Goal: Task Accomplishment & Management: Manage account settings

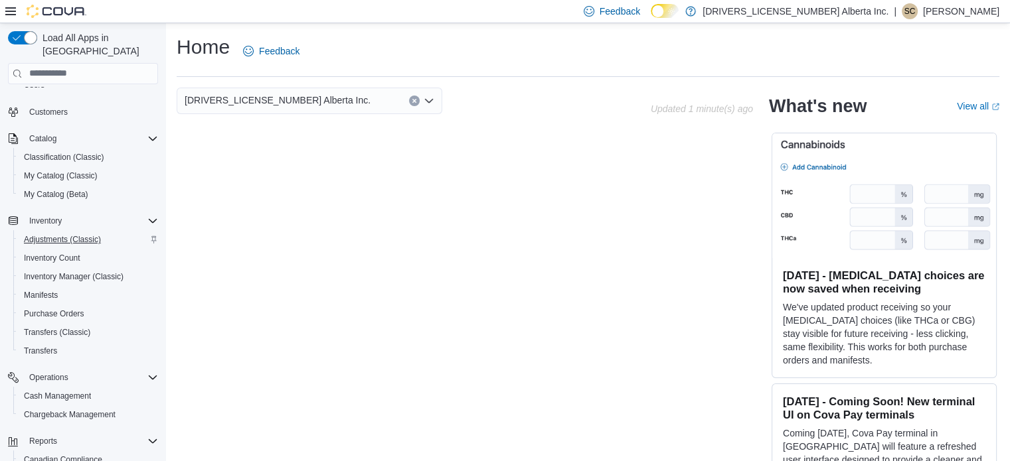
scroll to position [170, 0]
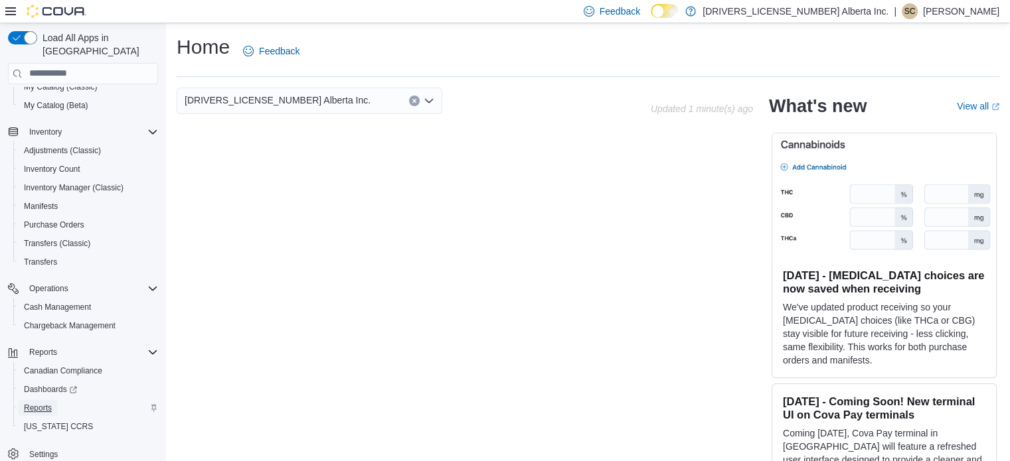
click at [38, 403] on span "Reports" at bounding box center [38, 408] width 28 height 11
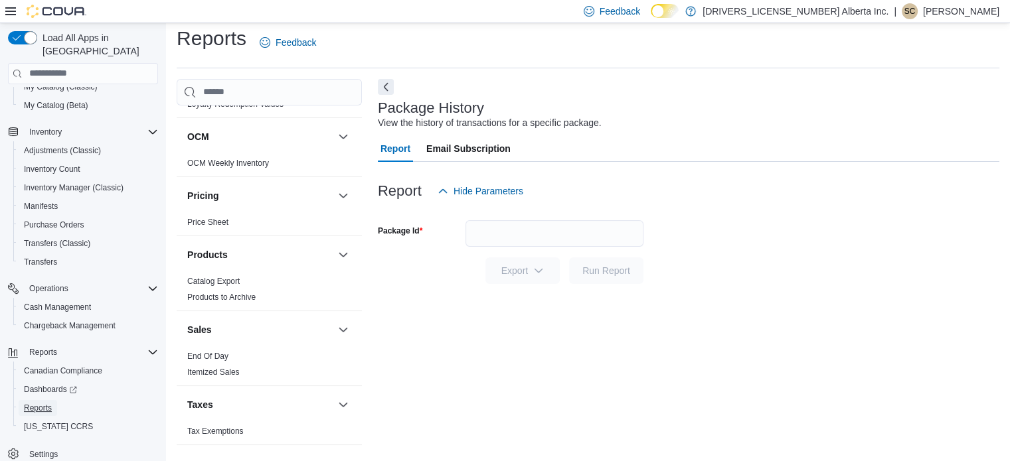
scroll to position [805, 0]
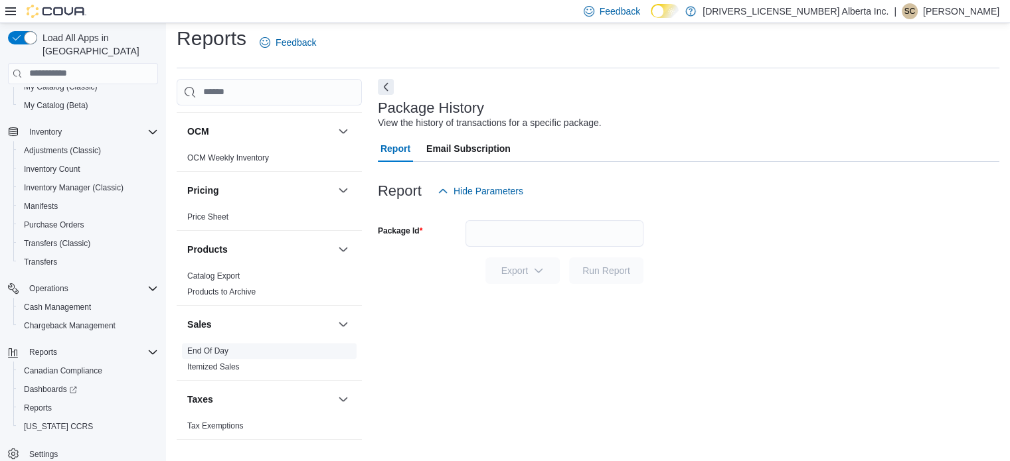
click at [210, 349] on link "End Of Day" at bounding box center [207, 351] width 41 height 9
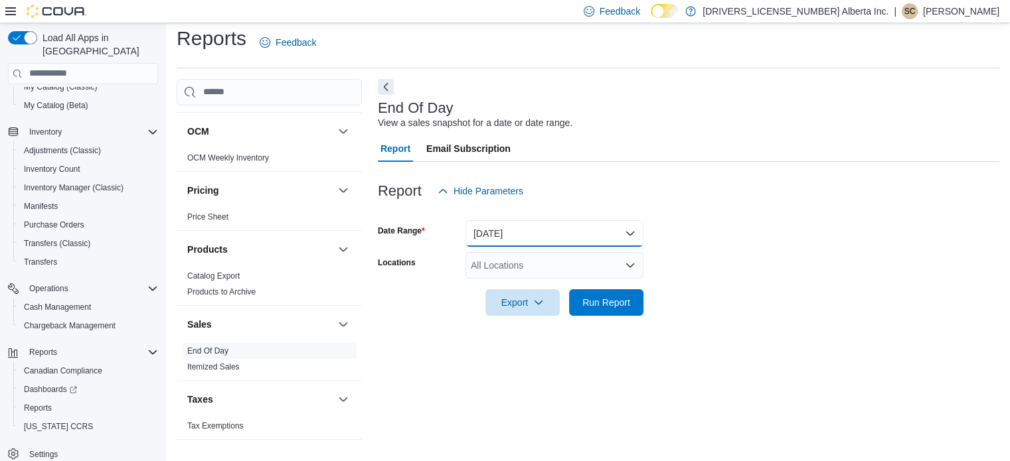
click at [631, 233] on button "[DATE]" at bounding box center [554, 233] width 178 height 27
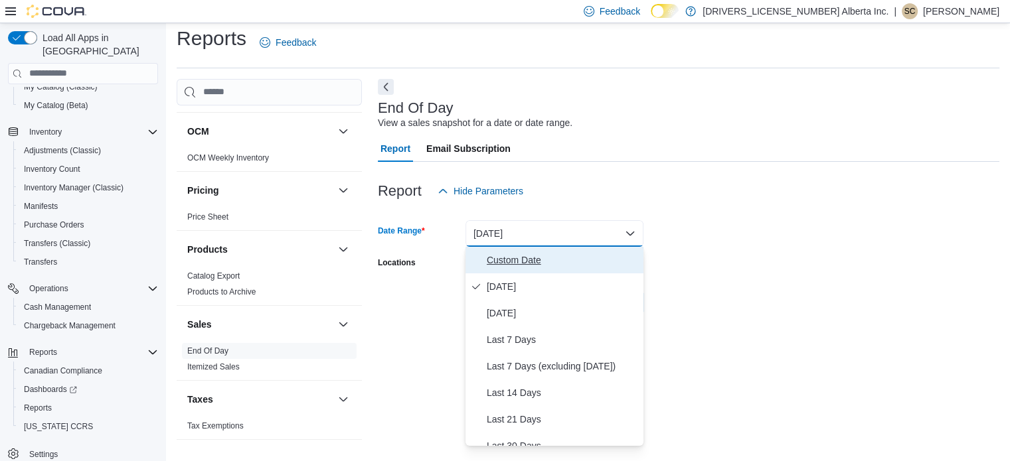
click at [536, 258] on span "Custom Date" at bounding box center [562, 260] width 151 height 16
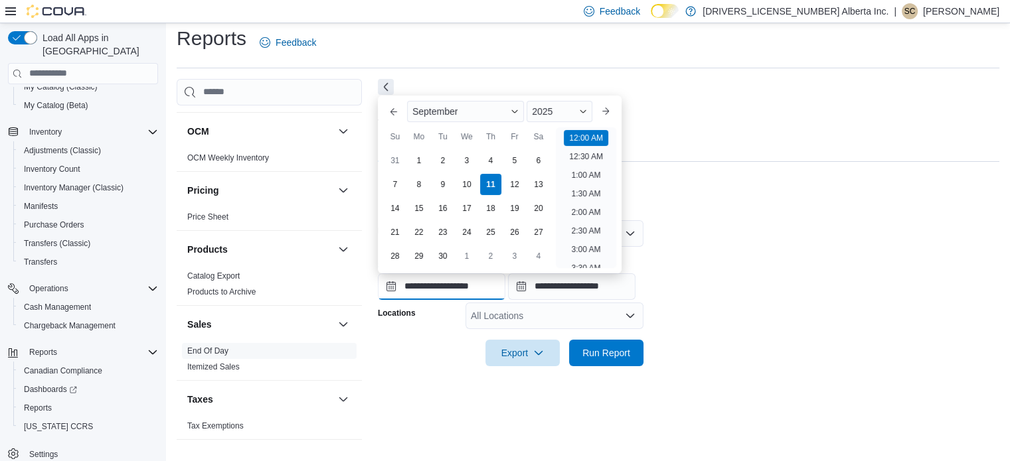
click at [462, 287] on input "**********" at bounding box center [441, 287] width 127 height 27
click at [467, 185] on div "10" at bounding box center [466, 184] width 23 height 23
type input "**********"
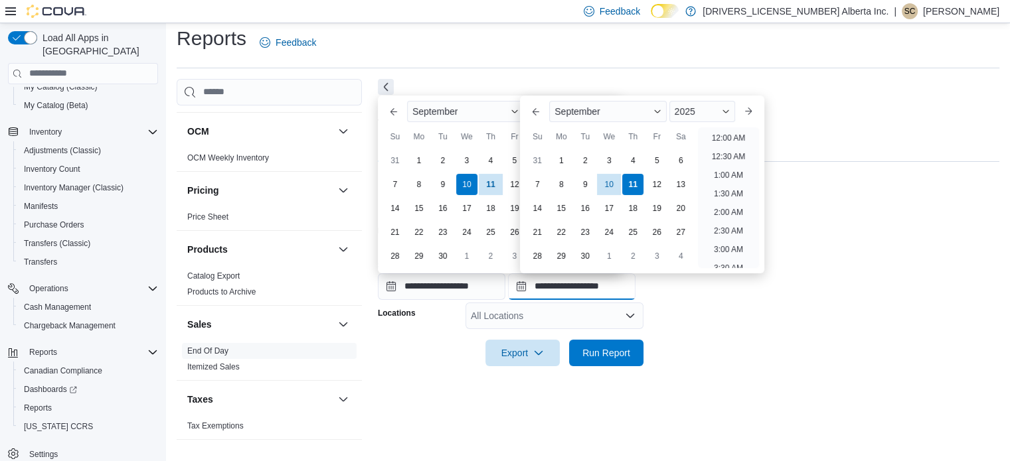
click at [590, 283] on input "**********" at bounding box center [571, 287] width 127 height 27
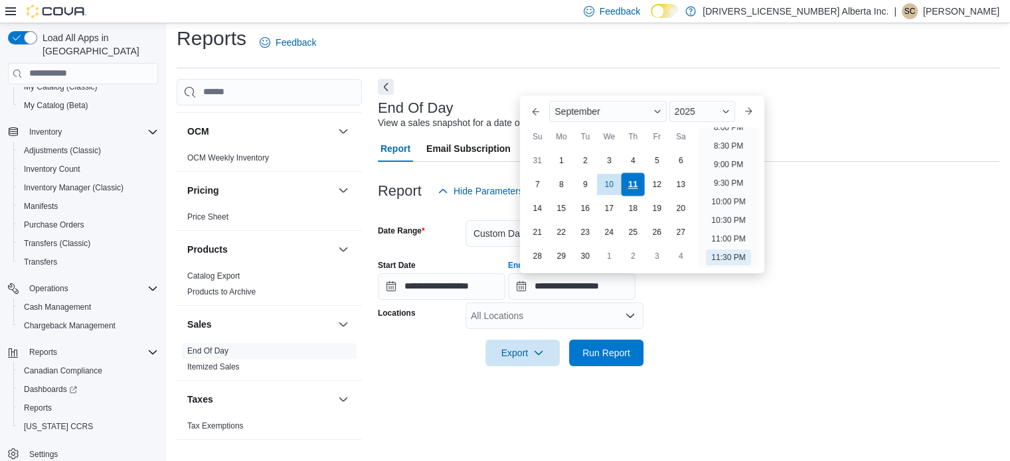
click at [631, 185] on div "11" at bounding box center [632, 184] width 23 height 23
click at [728, 155] on li "12:30 AM" at bounding box center [728, 157] width 44 height 16
type input "**********"
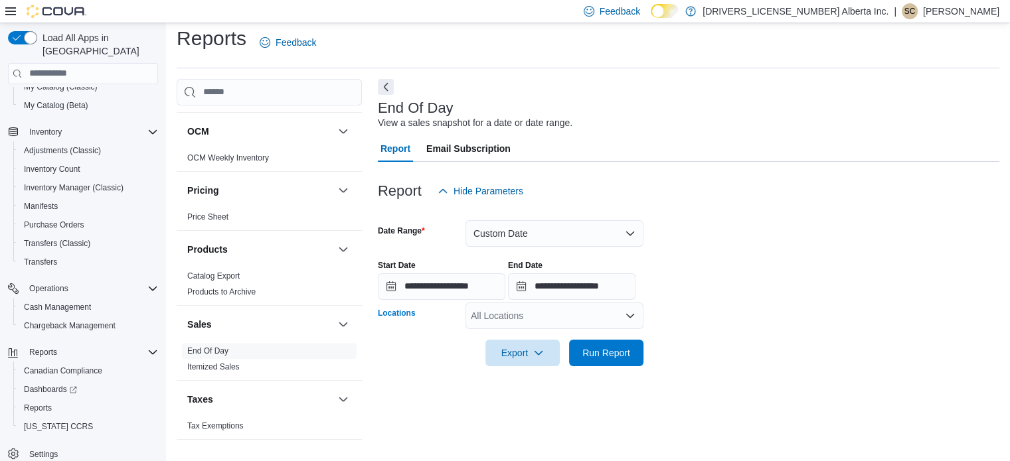
click at [629, 315] on icon "Open list of options" at bounding box center [630, 315] width 8 height 4
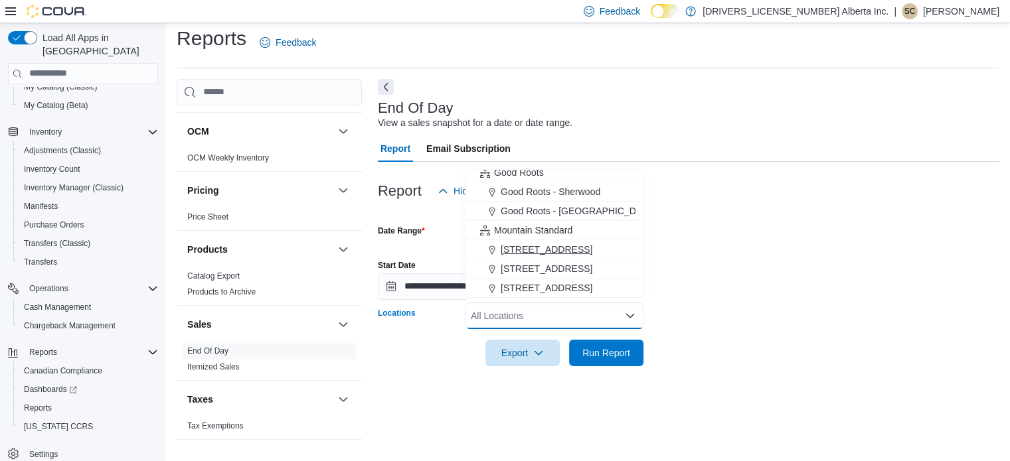
scroll to position [40, 0]
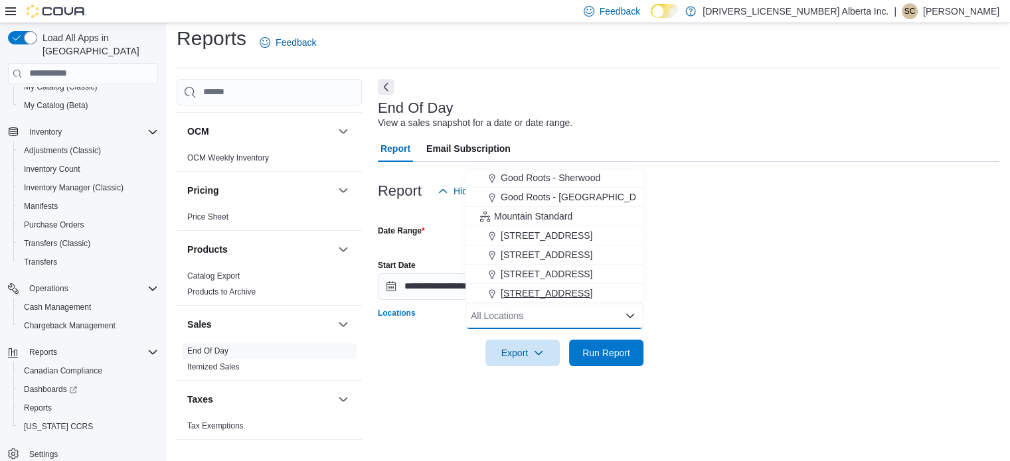
click at [566, 293] on span "[STREET_ADDRESS]" at bounding box center [547, 293] width 92 height 13
click at [520, 353] on span "Export" at bounding box center [522, 352] width 58 height 27
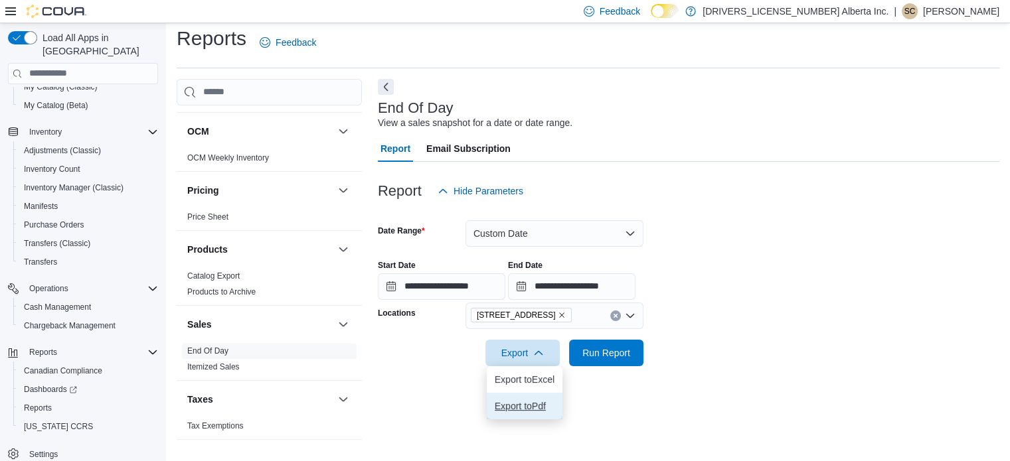
click at [528, 411] on span "Export to Pdf" at bounding box center [525, 406] width 60 height 11
click at [57, 302] on span "Cash Management" at bounding box center [57, 307] width 67 height 11
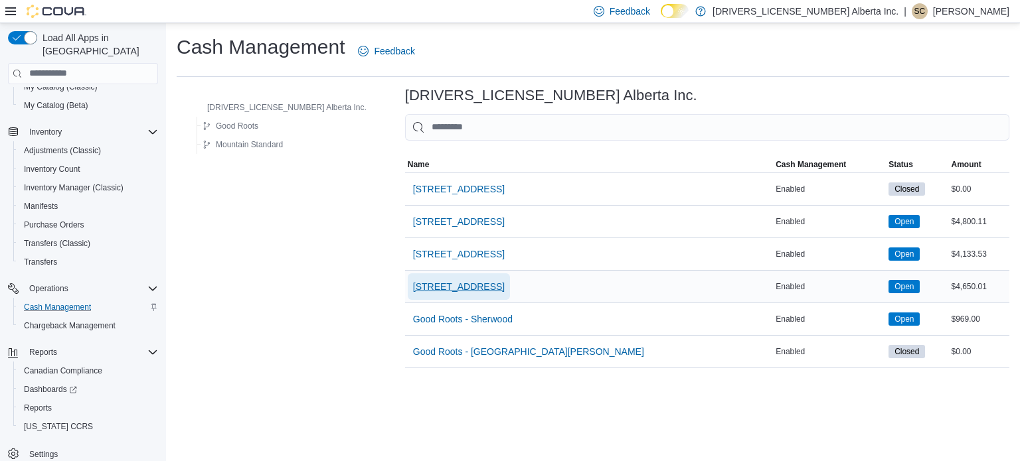
click at [413, 283] on span "[STREET_ADDRESS]" at bounding box center [459, 286] width 92 height 13
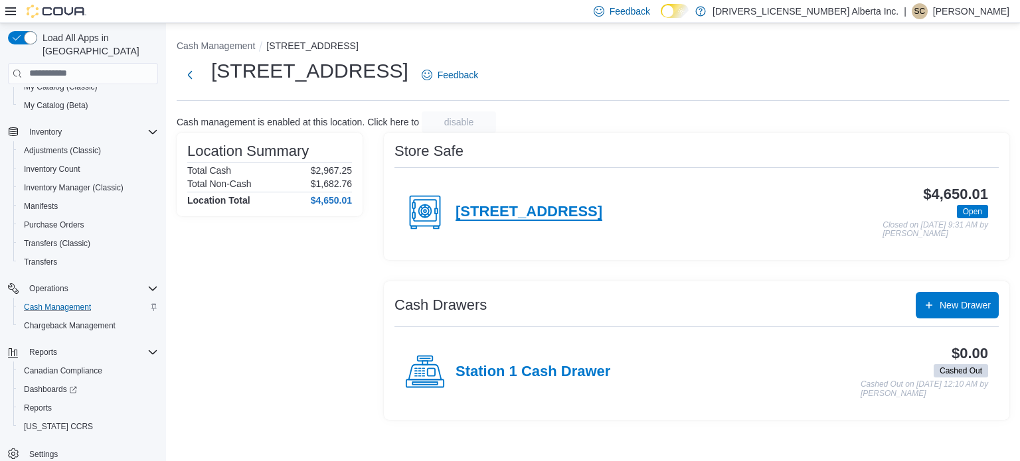
click at [541, 206] on h4 "[STREET_ADDRESS]" at bounding box center [528, 212] width 147 height 17
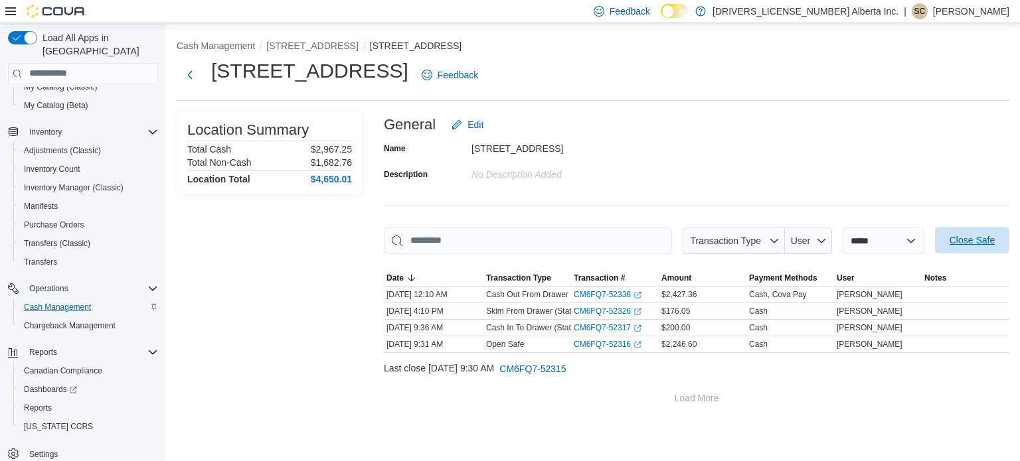
click at [973, 238] on span "Close Safe" at bounding box center [971, 240] width 45 height 13
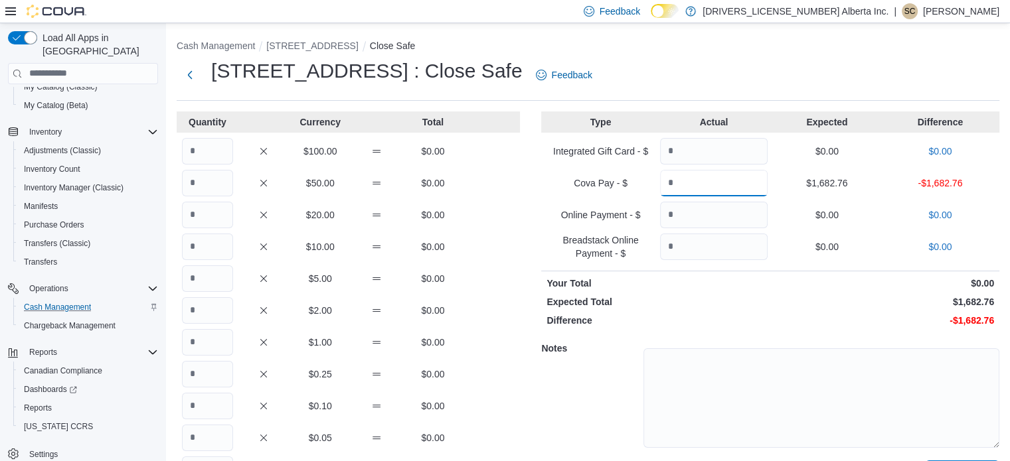
click at [725, 180] on input "Quantity" at bounding box center [714, 183] width 108 height 27
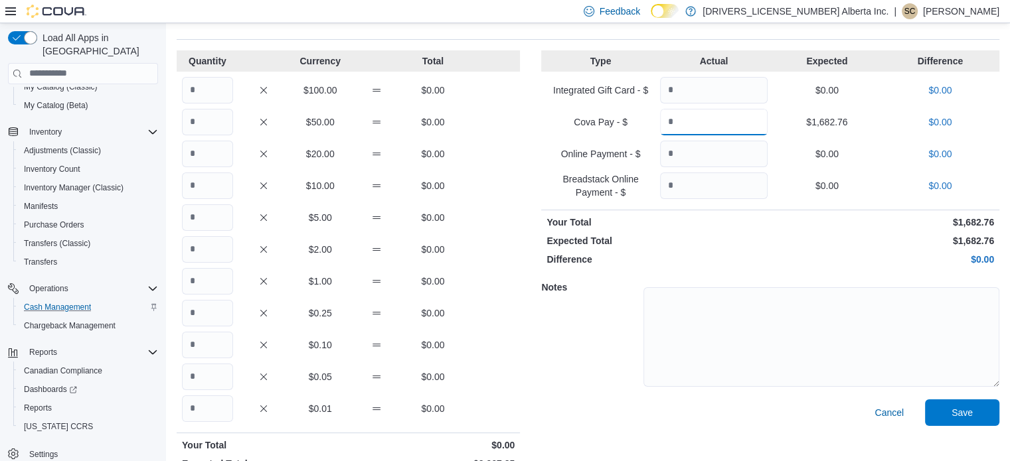
scroll to position [38, 0]
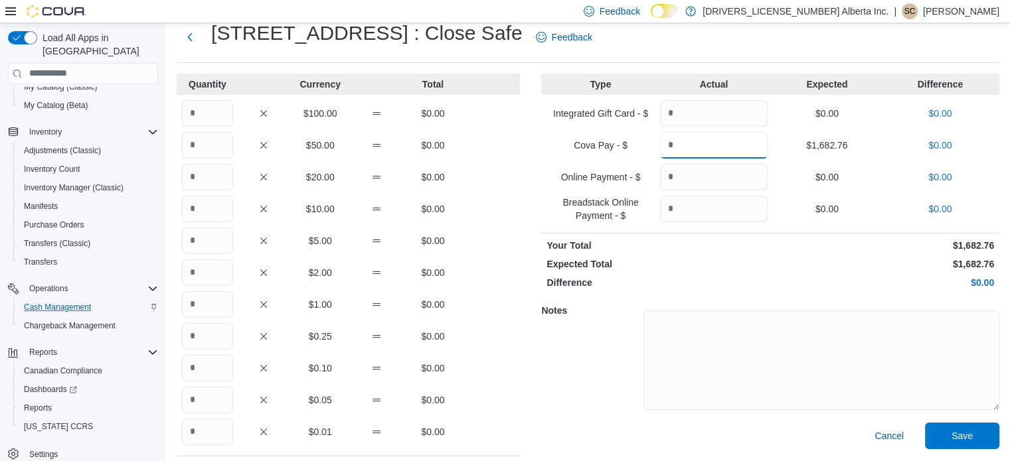
type input "*******"
click at [210, 118] on input "Quantity" at bounding box center [207, 113] width 51 height 27
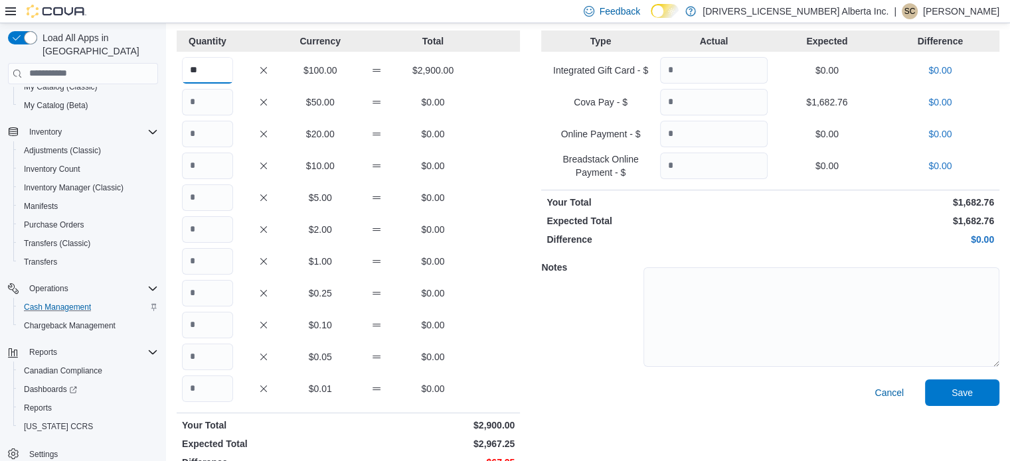
scroll to position [104, 0]
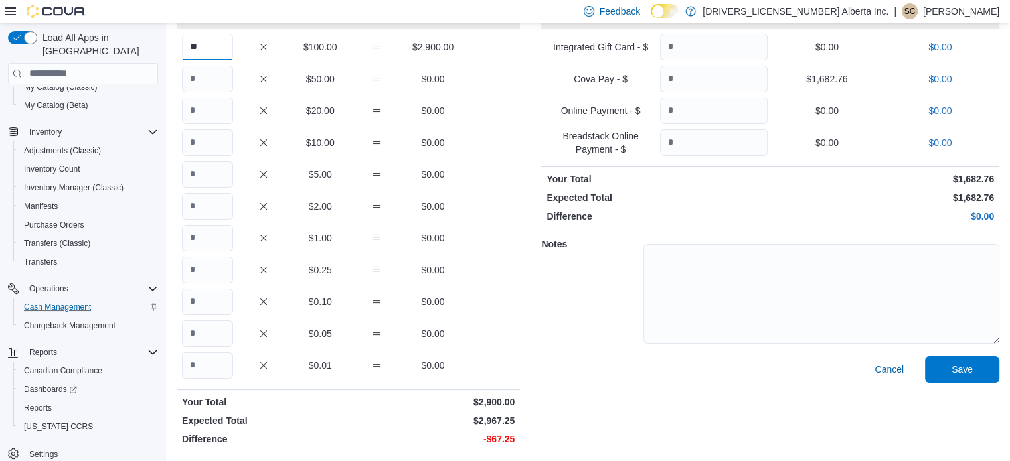
type input "**"
click at [214, 80] on input "Quantity" at bounding box center [207, 79] width 51 height 27
type input "*"
click at [202, 138] on input "Quantity" at bounding box center [207, 142] width 51 height 27
type input "*"
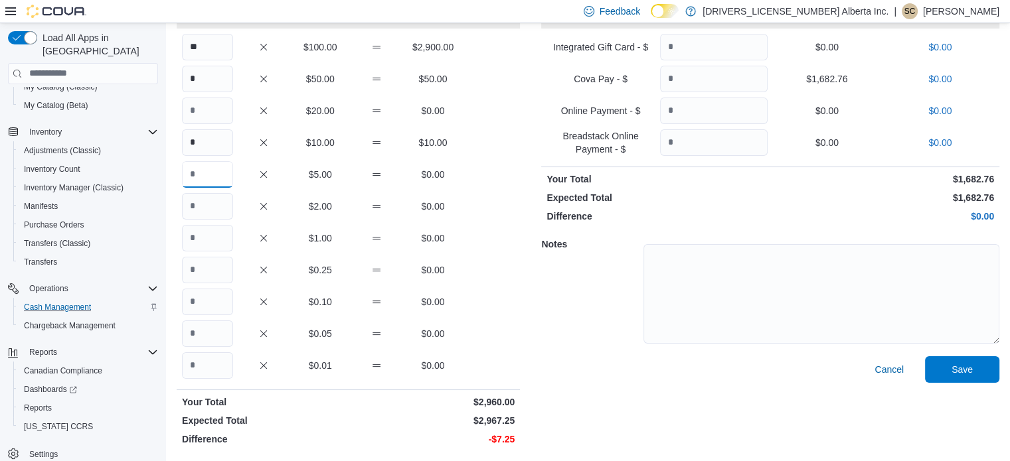
click at [202, 175] on input "Quantity" at bounding box center [207, 174] width 51 height 27
type input "*"
click at [198, 204] on input "Quantity" at bounding box center [207, 206] width 51 height 27
type input "*"
click at [198, 264] on input "Quantity" at bounding box center [207, 270] width 51 height 27
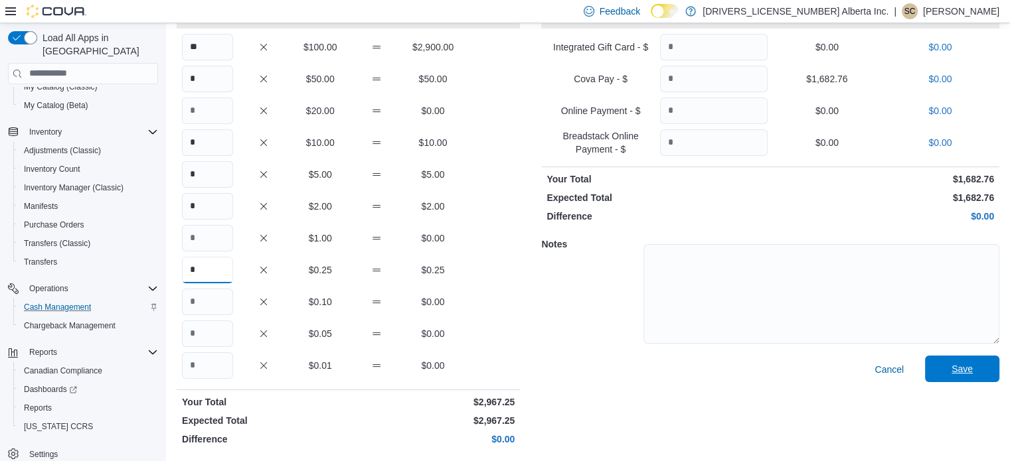
type input "*"
click at [967, 368] on span "Save" at bounding box center [961, 368] width 21 height 13
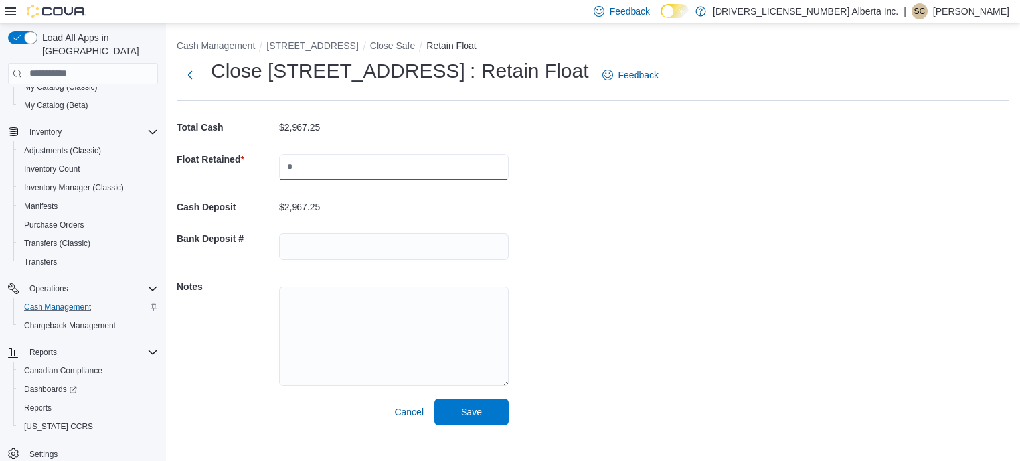
click at [383, 172] on input "text" at bounding box center [394, 167] width 230 height 27
type input "*******"
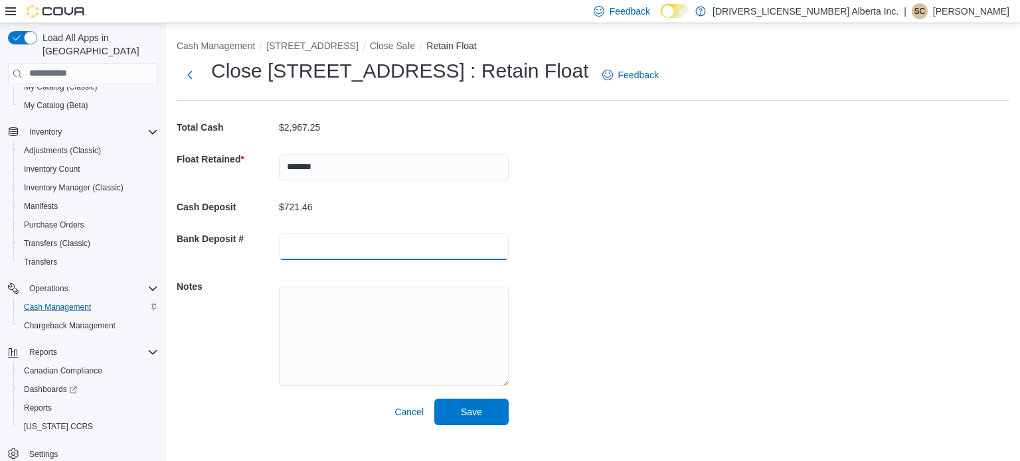
click at [329, 244] on input "text" at bounding box center [394, 247] width 230 height 27
type input "******"
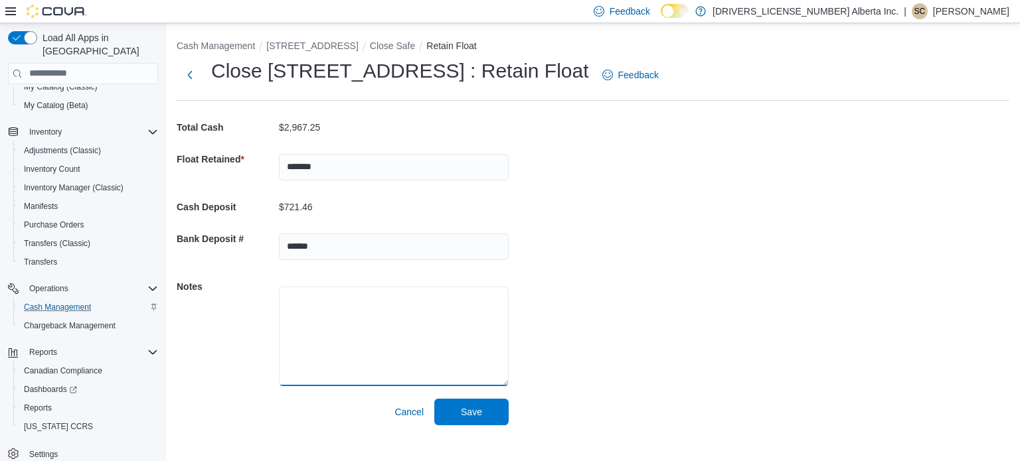
click at [293, 306] on textarea at bounding box center [394, 337] width 230 height 100
type textarea "**********"
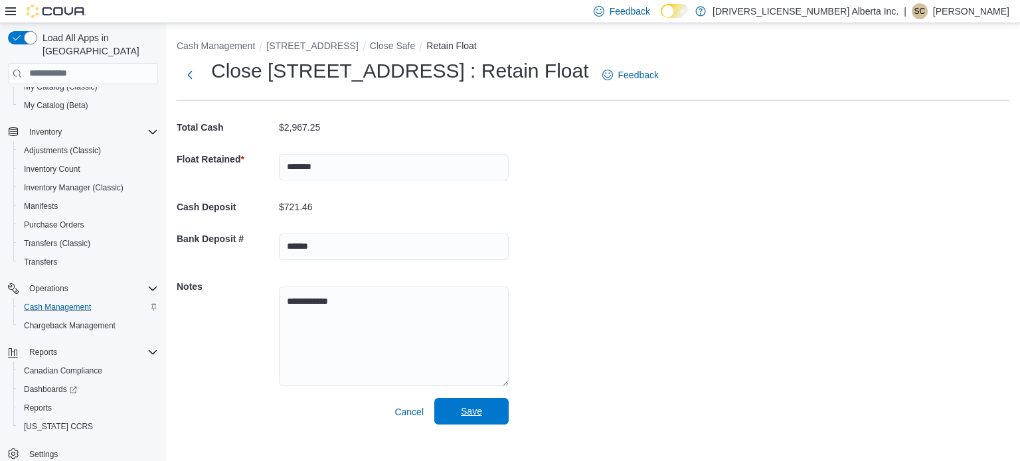
click at [470, 410] on span "Save" at bounding box center [471, 411] width 21 height 13
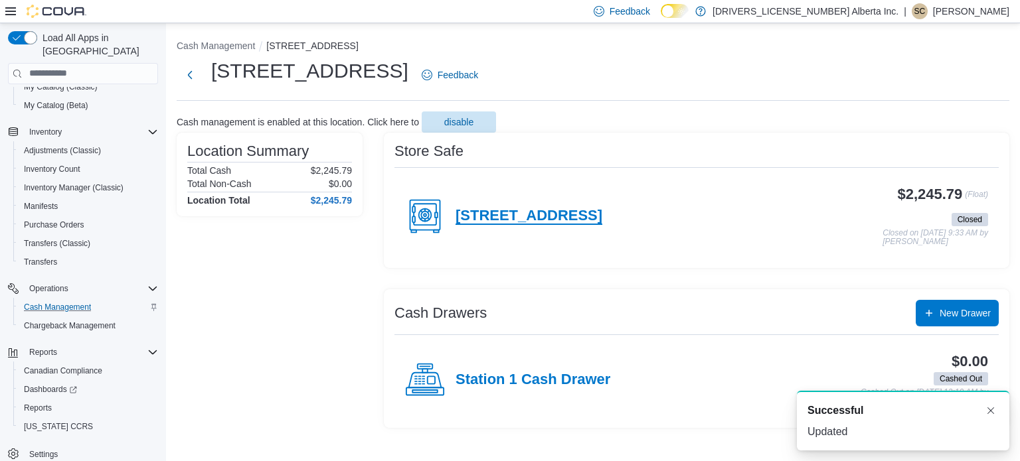
click at [550, 214] on h4 "[STREET_ADDRESS]" at bounding box center [528, 216] width 147 height 17
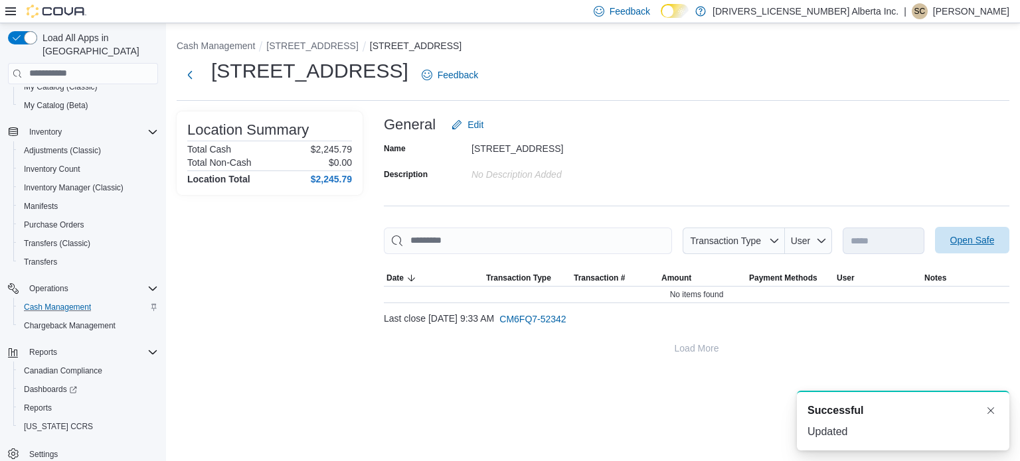
click at [958, 238] on span "Open Safe" at bounding box center [972, 240] width 44 height 13
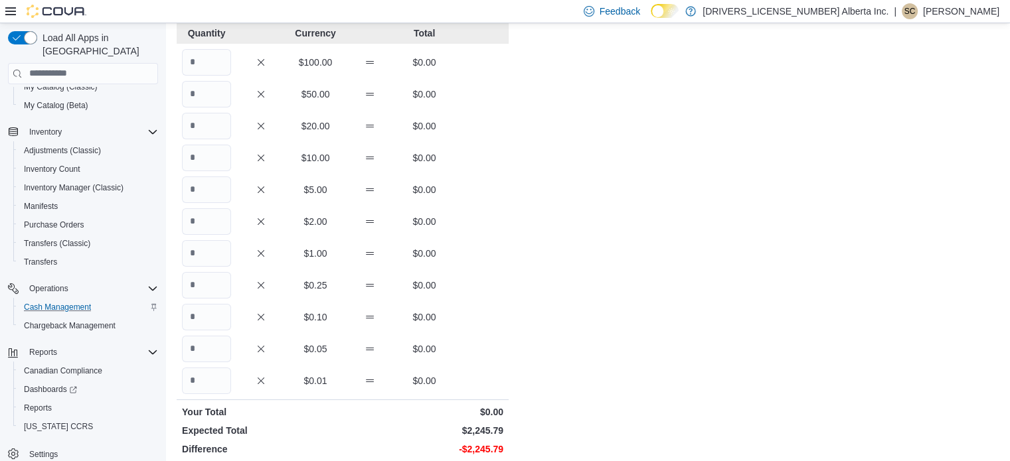
scroll to position [66, 0]
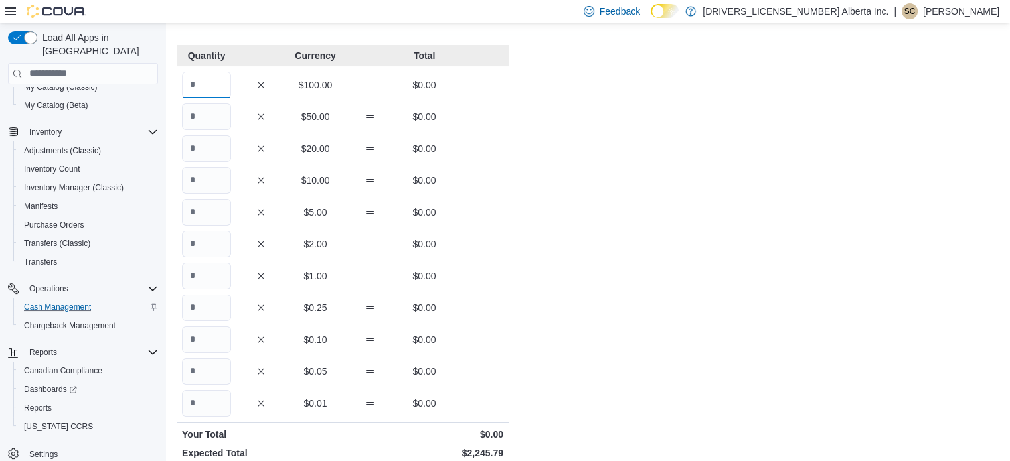
click at [199, 83] on input "Quantity" at bounding box center [206, 85] width 49 height 27
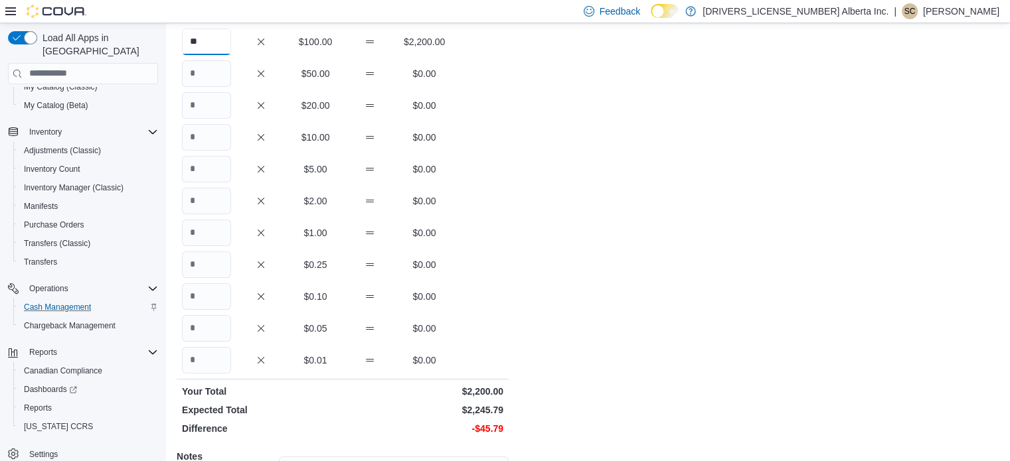
scroll to position [133, 0]
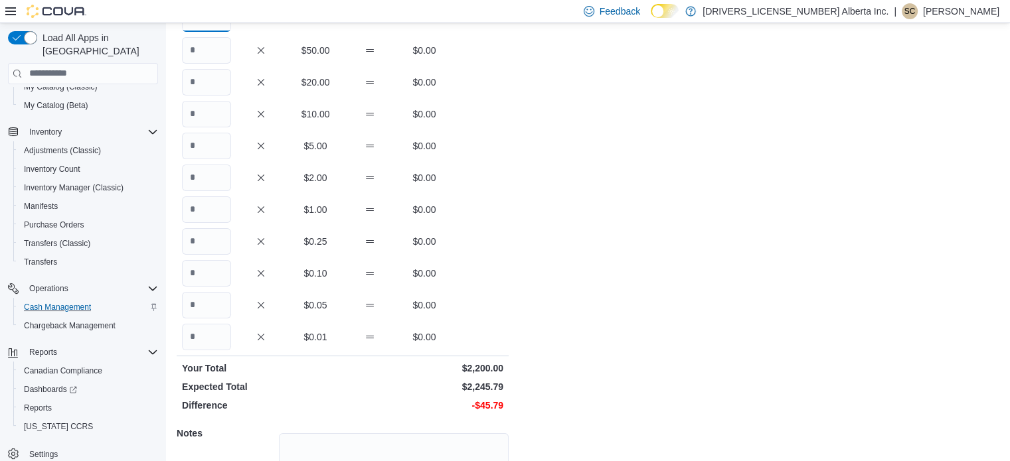
type input "**"
click at [203, 85] on input "Quantity" at bounding box center [206, 82] width 49 height 27
type input "*"
click at [210, 143] on input "Quantity" at bounding box center [206, 146] width 49 height 27
type input "*"
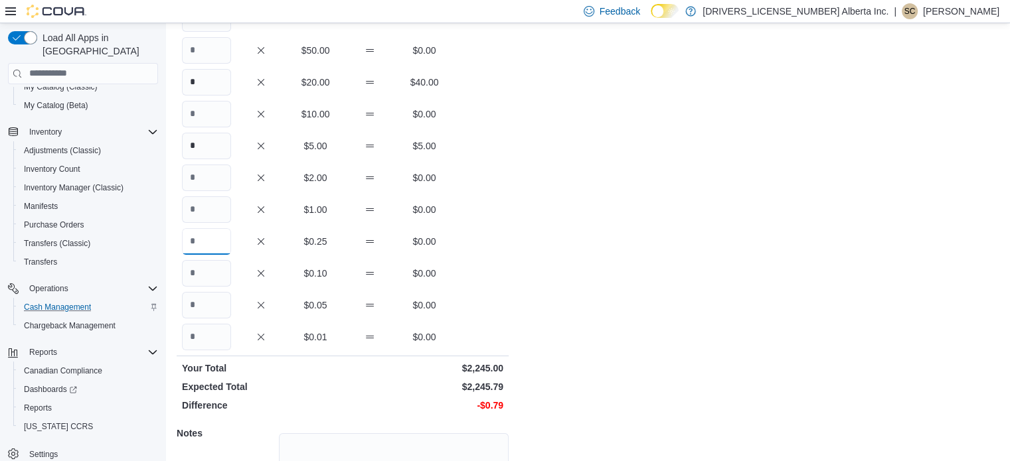
click at [202, 242] on input "Quantity" at bounding box center [206, 241] width 49 height 27
type input "*"
click at [197, 307] on input "Quantity" at bounding box center [206, 305] width 49 height 27
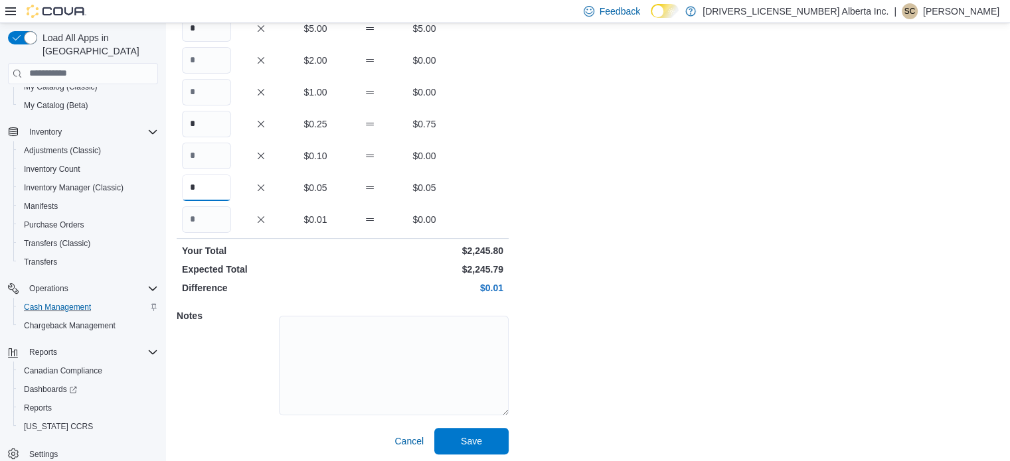
scroll to position [254, 0]
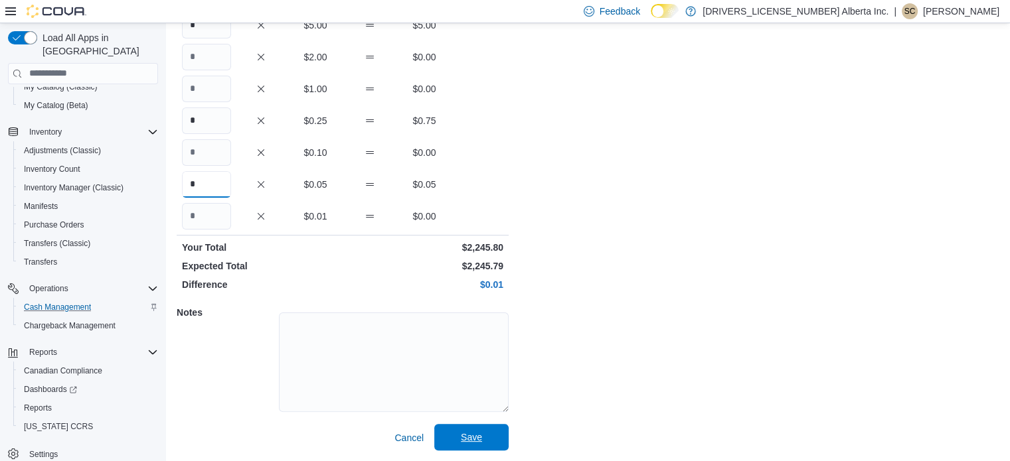
type input "*"
click at [471, 438] on span "Save" at bounding box center [471, 437] width 21 height 13
